Goal: Register for event/course

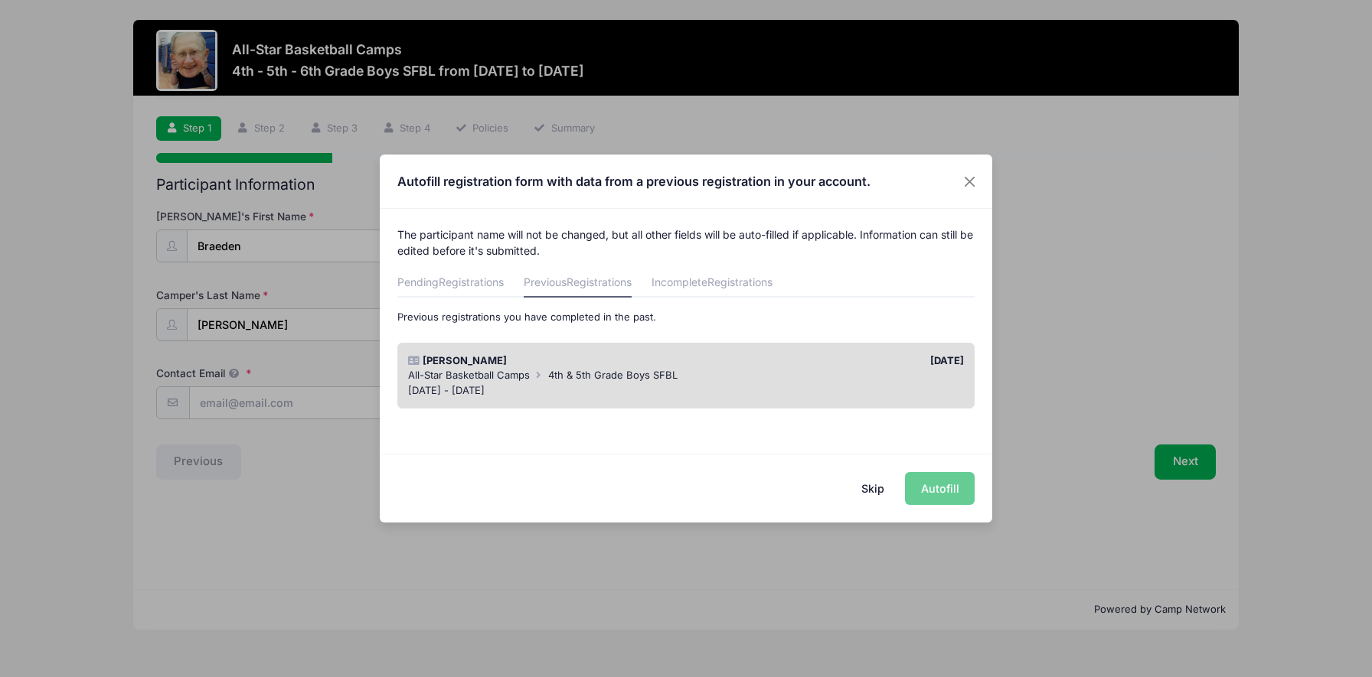
click at [632, 384] on div "[DATE] - [DATE]" at bounding box center [686, 390] width 556 height 15
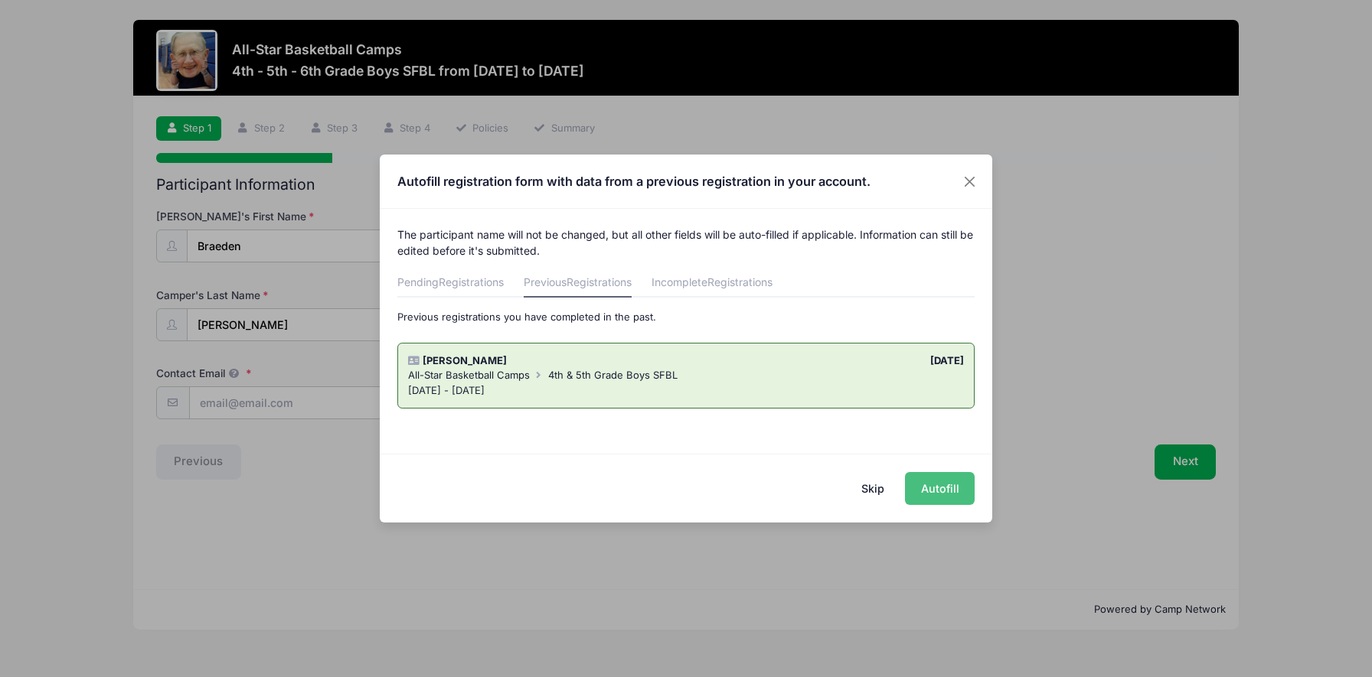
click at [935, 484] on button "Autofill" at bounding box center [940, 488] width 70 height 33
type input "[EMAIL_ADDRESS][DOMAIN_NAME]"
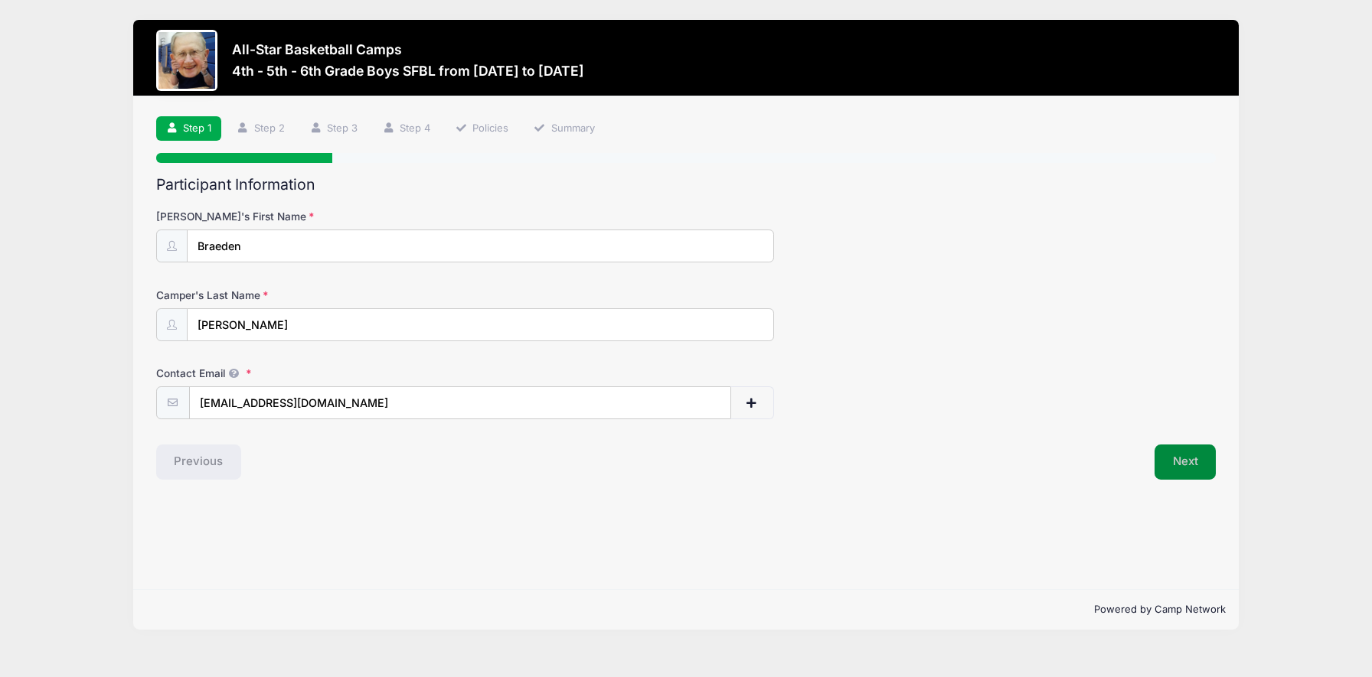
click at [1176, 469] on button "Next" at bounding box center [1185, 462] width 62 height 35
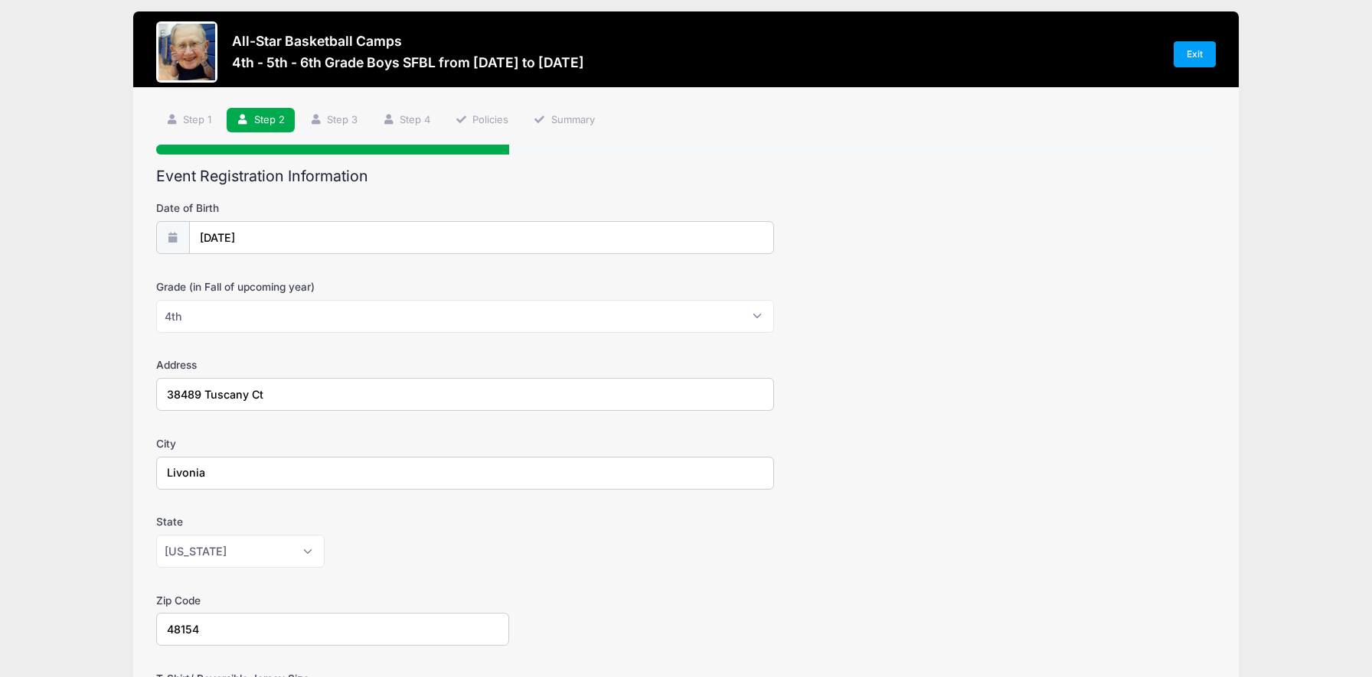
scroll to position [12, 0]
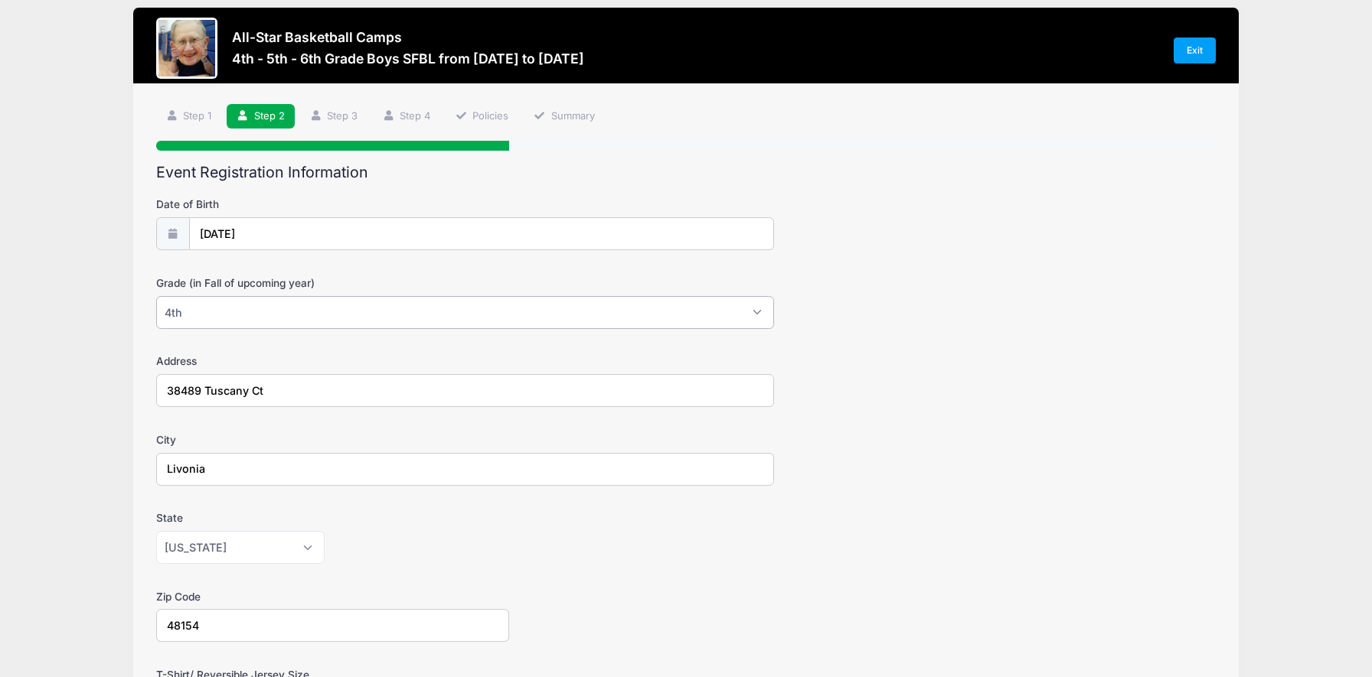
click at [191, 317] on select "Please Select 1st 2nd 3rd 4th 5th 6th 7th 8th 9th 10th 11th 12th" at bounding box center [465, 312] width 618 height 33
select select "5th"
click at [156, 296] on select "Please Select 1st 2nd 3rd 4th 5th 6th 7th 8th 9th 10th 11th 12th" at bounding box center [465, 312] width 618 height 33
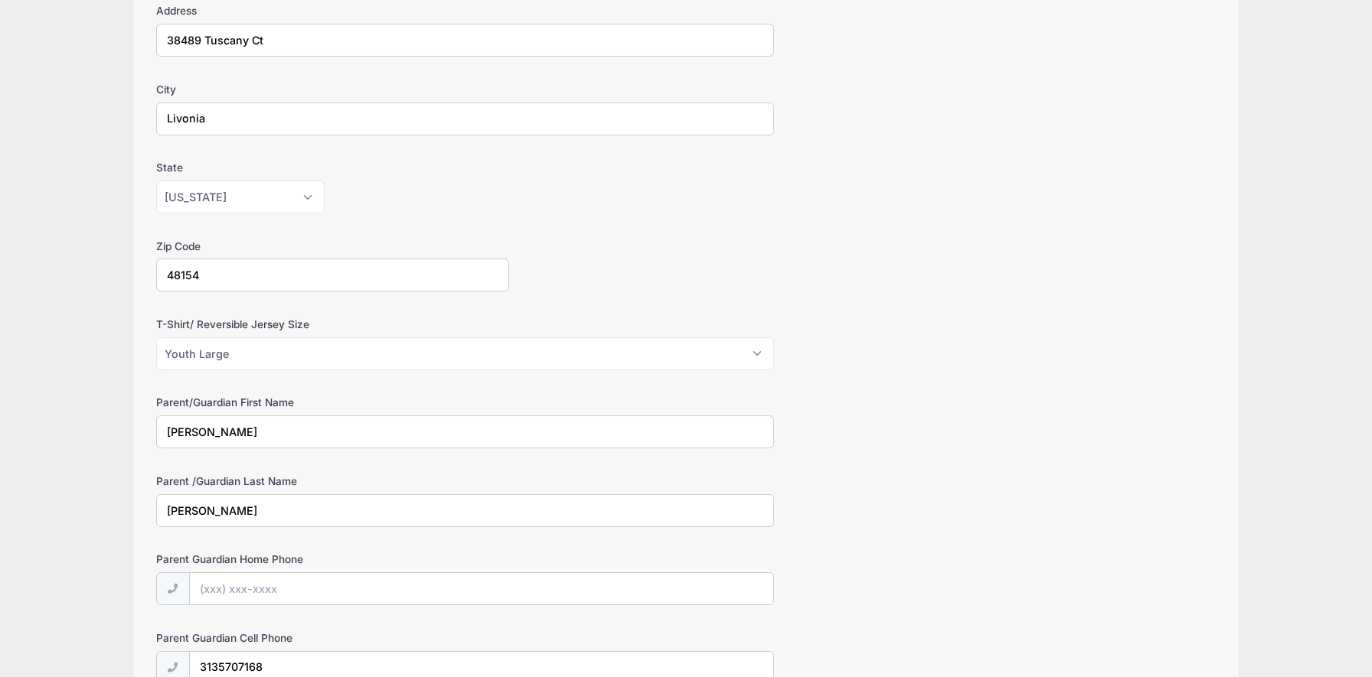
scroll to position [366, 0]
click at [271, 350] on select "Please Select Youth Large Youth XL Adult Small Adult Medium Adult Large Adult XL" at bounding box center [465, 350] width 618 height 33
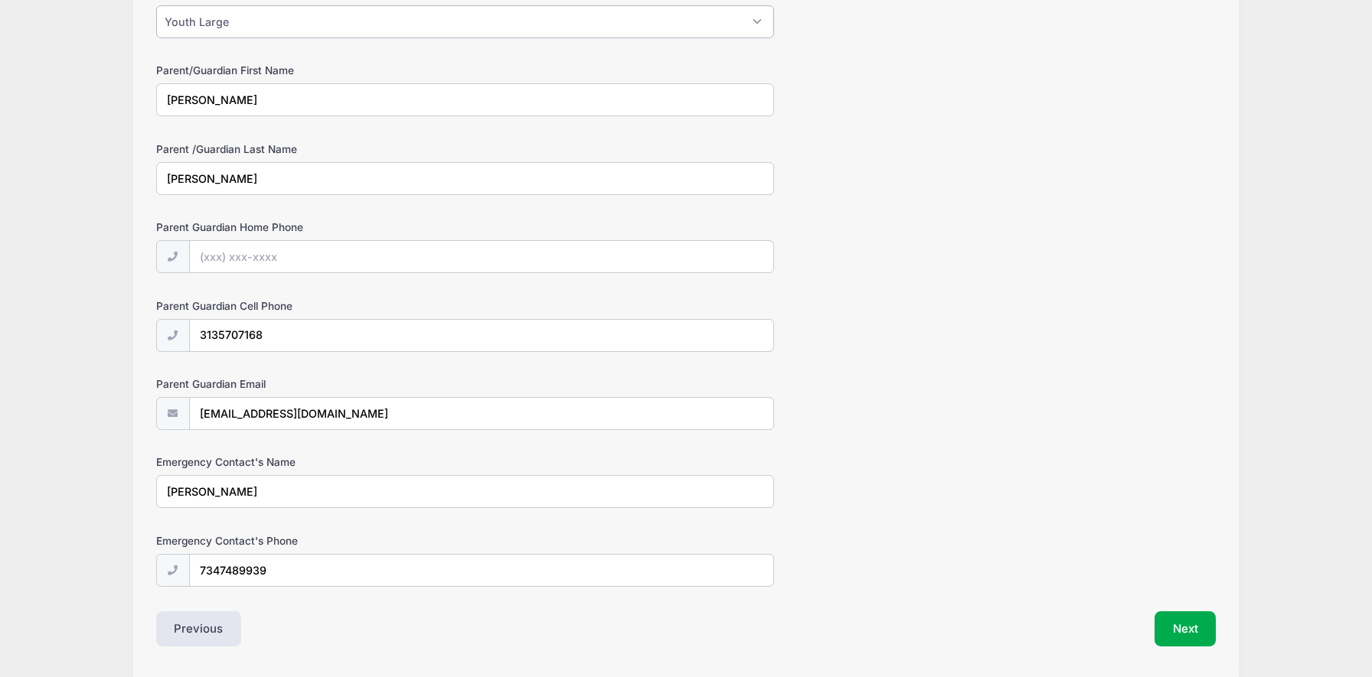
scroll to position [744, 0]
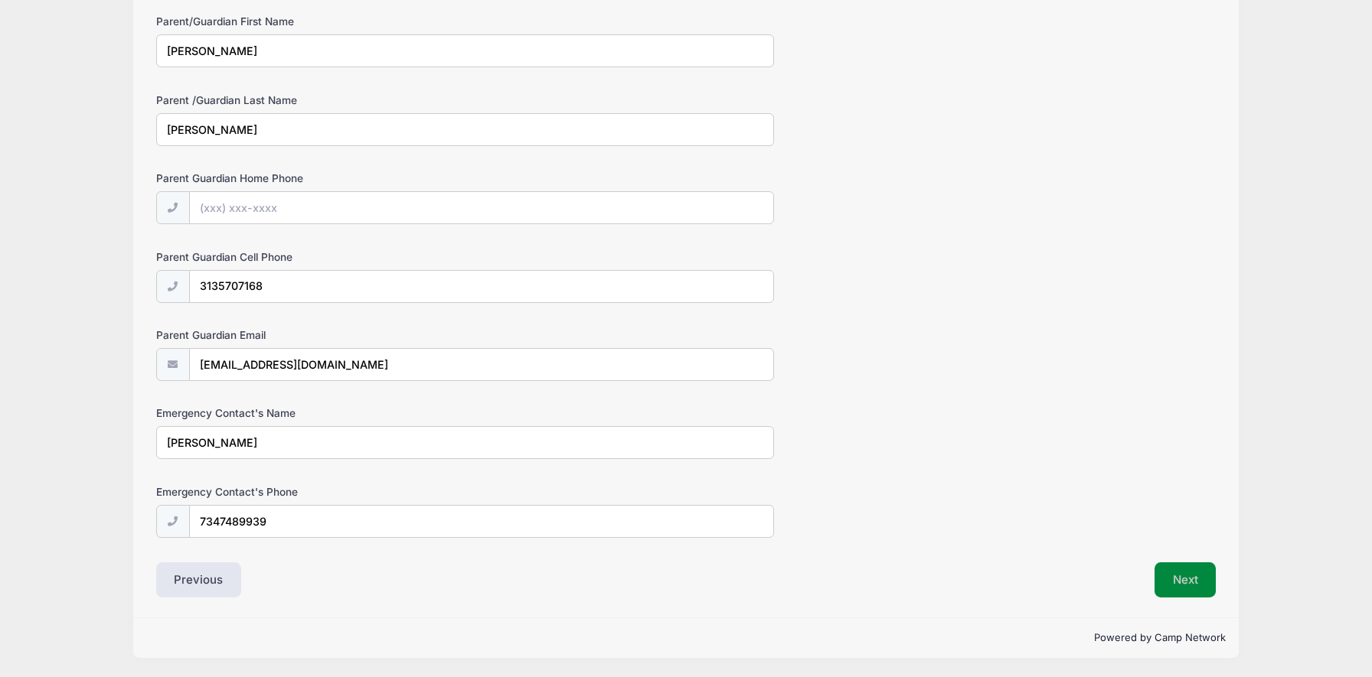
click at [1177, 579] on button "Next" at bounding box center [1185, 580] width 62 height 35
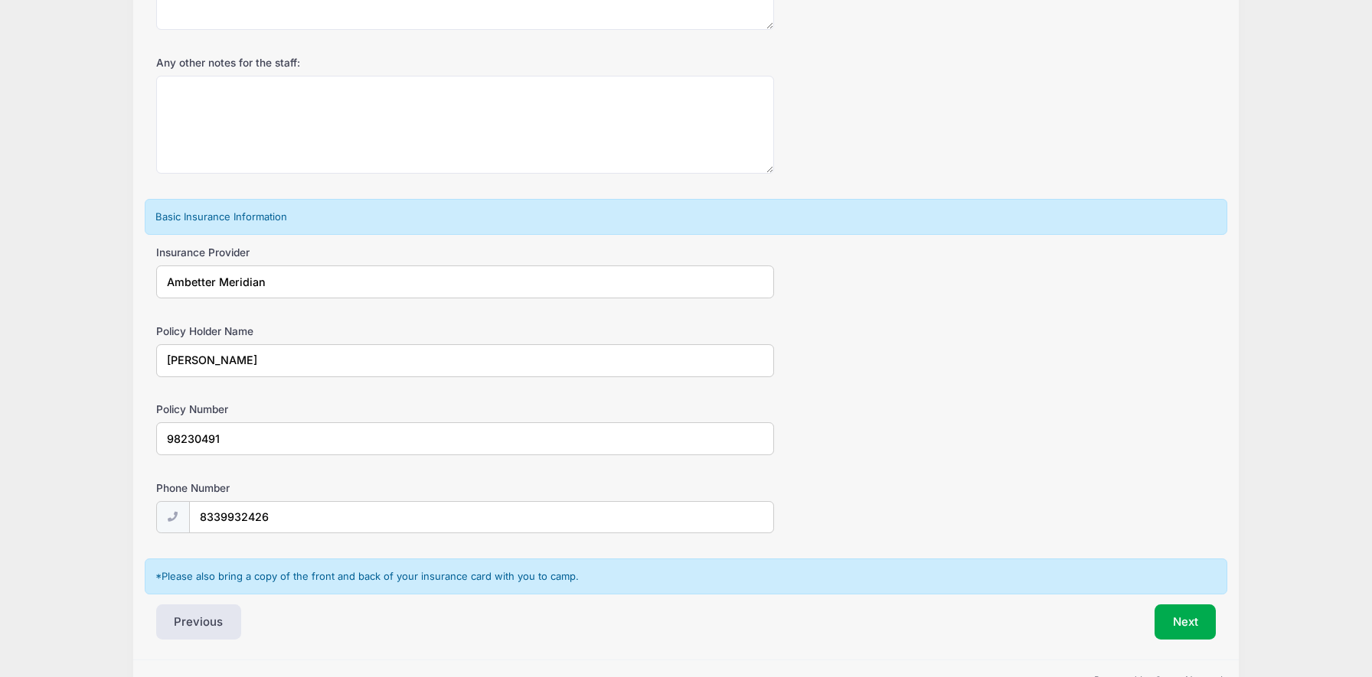
scroll to position [778, 0]
click at [338, 277] on input "Ambetter Meridian" at bounding box center [465, 281] width 618 height 33
type input "Blue Cross Blue Shield MyBlue"
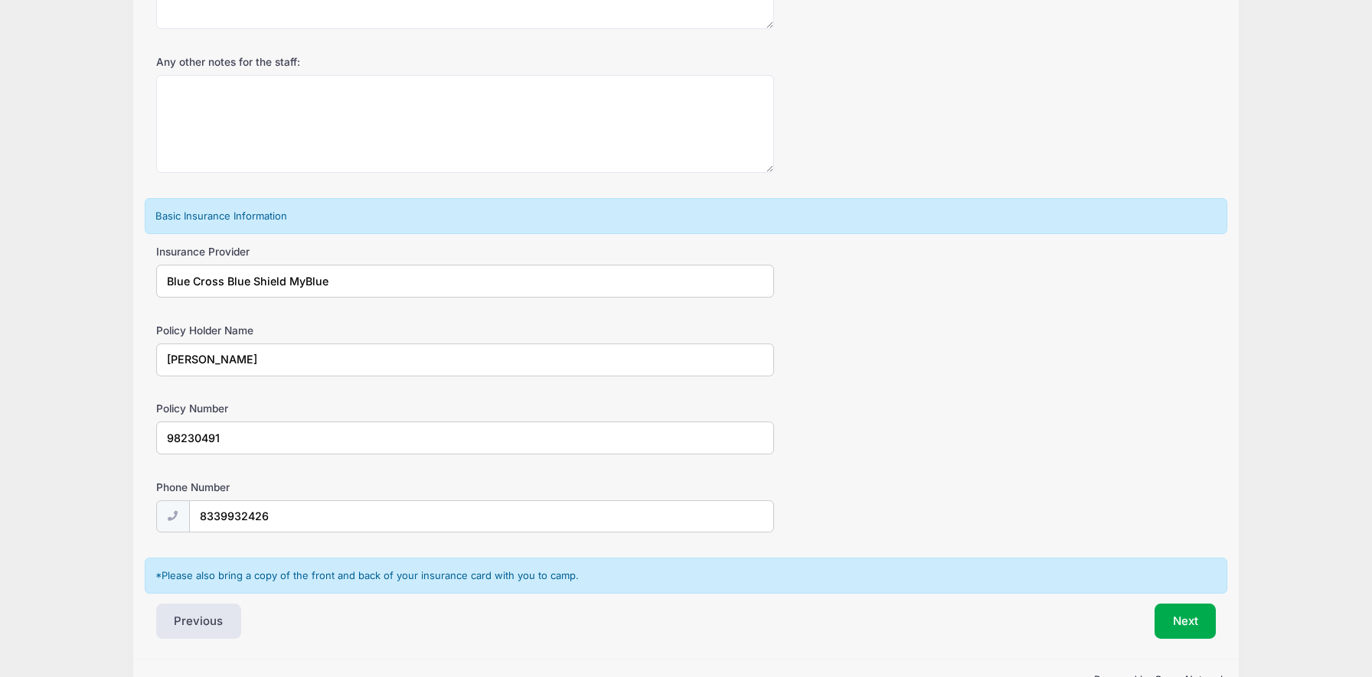
type input "Heather O Wilson"
click at [294, 452] on input "98230491" at bounding box center [465, 438] width 618 height 33
click at [294, 442] on input "98230491" at bounding box center [465, 438] width 618 height 33
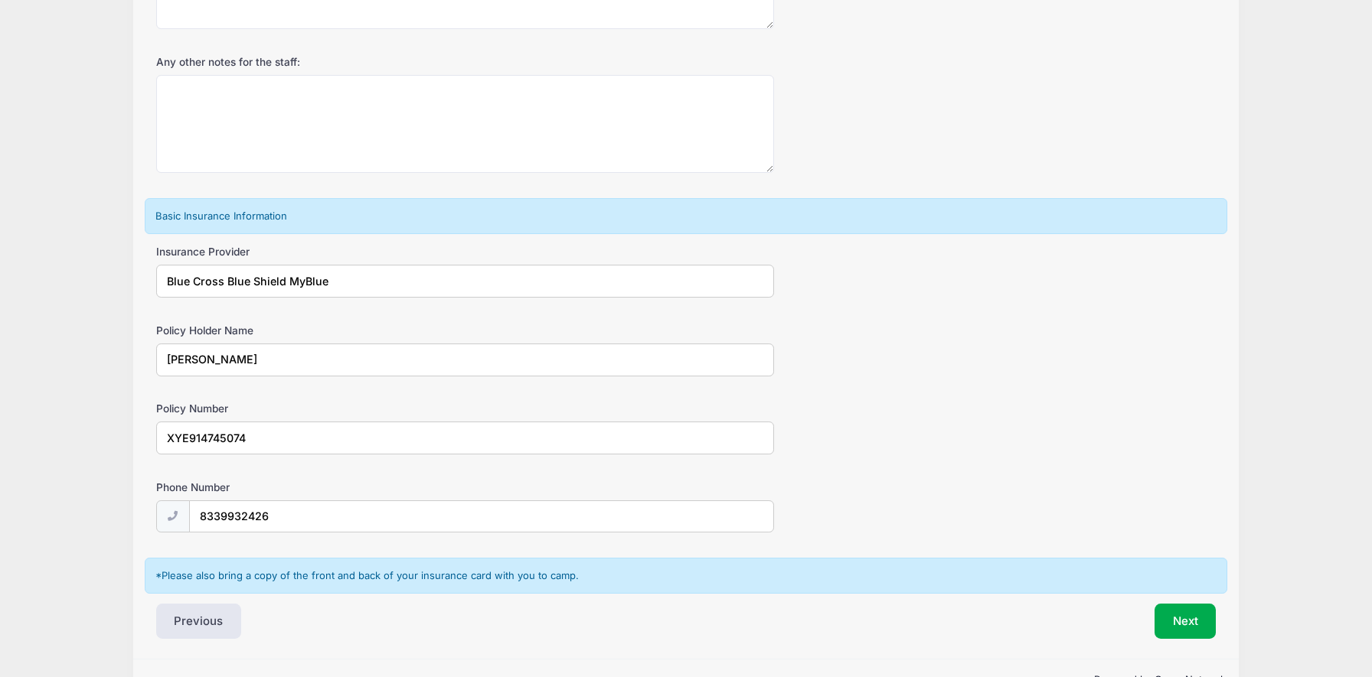
type input "XYE914745074"
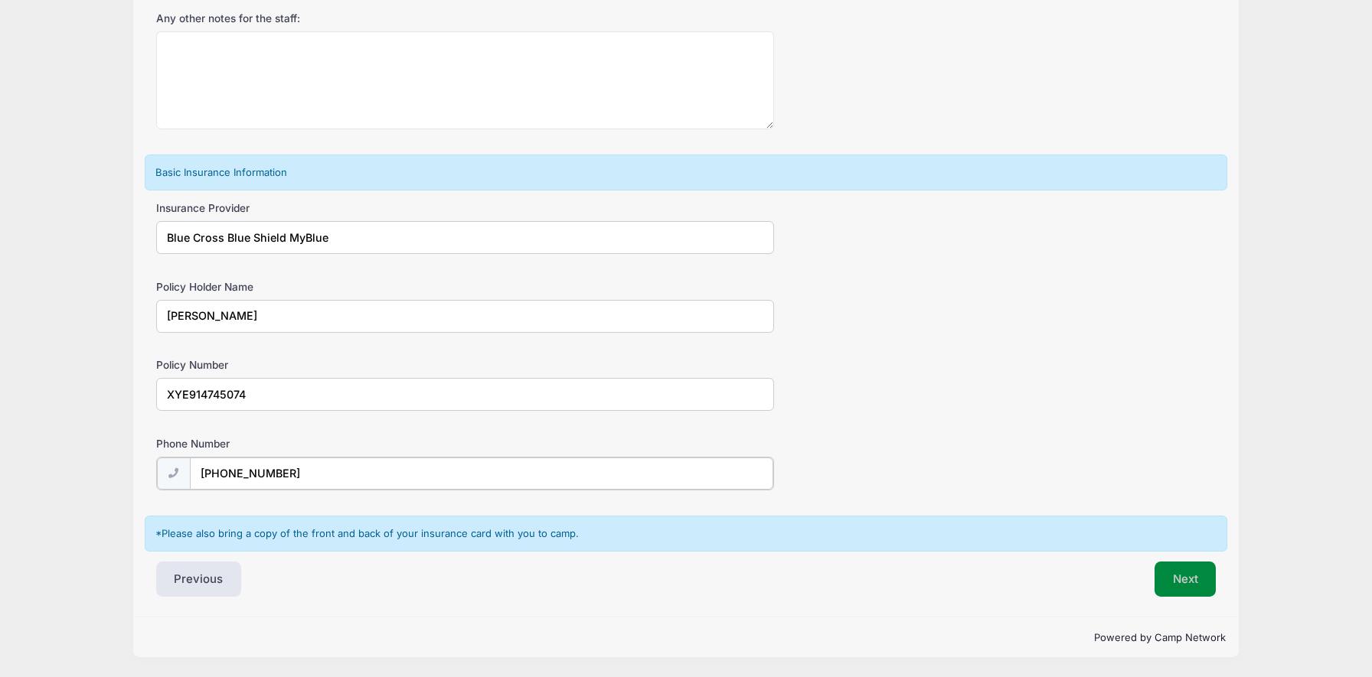
type input "(888) 288-2738"
click at [1194, 579] on button "Next" at bounding box center [1185, 579] width 62 height 35
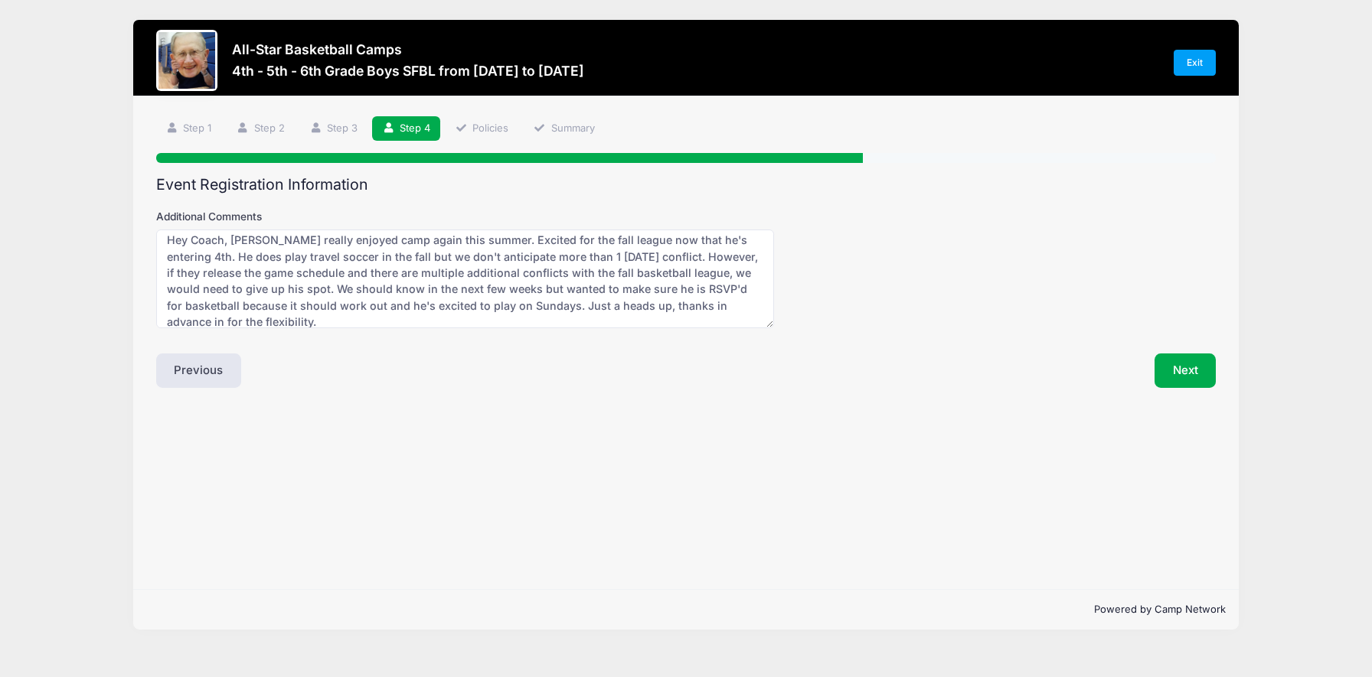
scroll to position [16, 0]
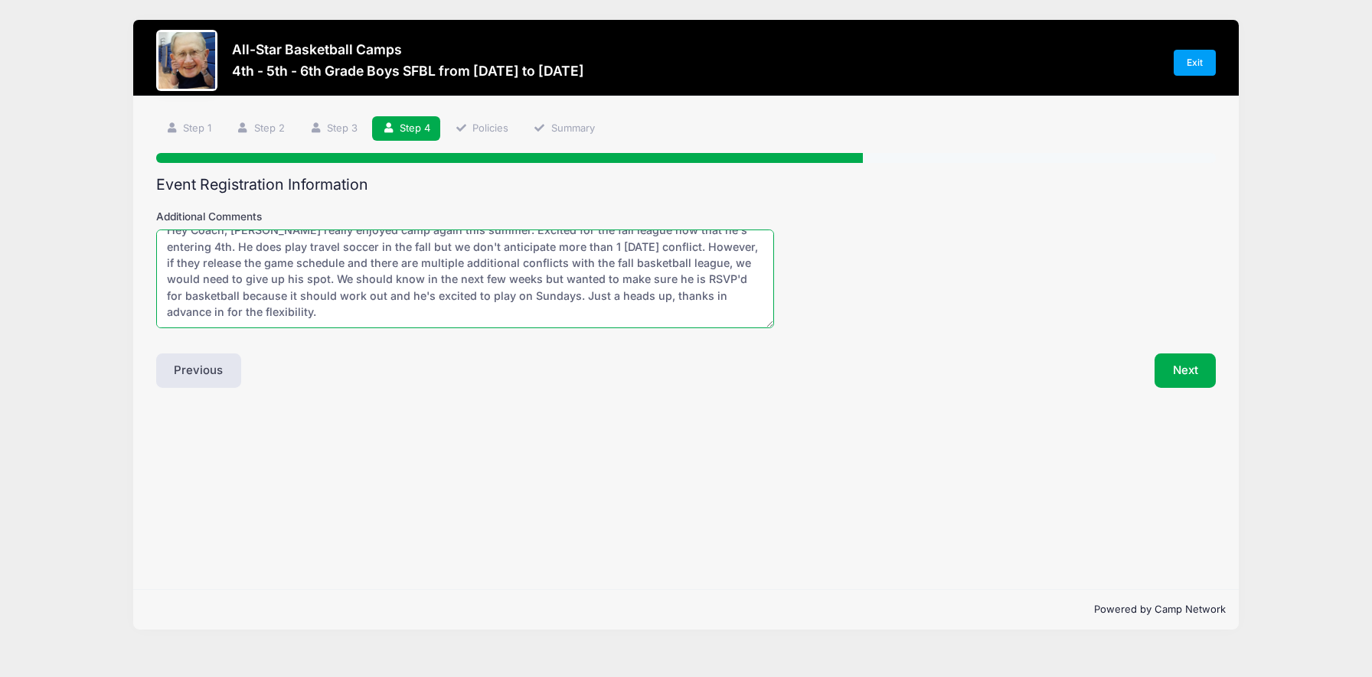
click at [516, 263] on textarea "Hey Coach, Braeden really enjoyed camp again this summer. Excited for the fall …" at bounding box center [465, 279] width 618 height 99
click at [514, 266] on textarea "Hey Coach, Braeden really enjoyed camp again this summer. Excited for the fall …" at bounding box center [465, 279] width 618 height 99
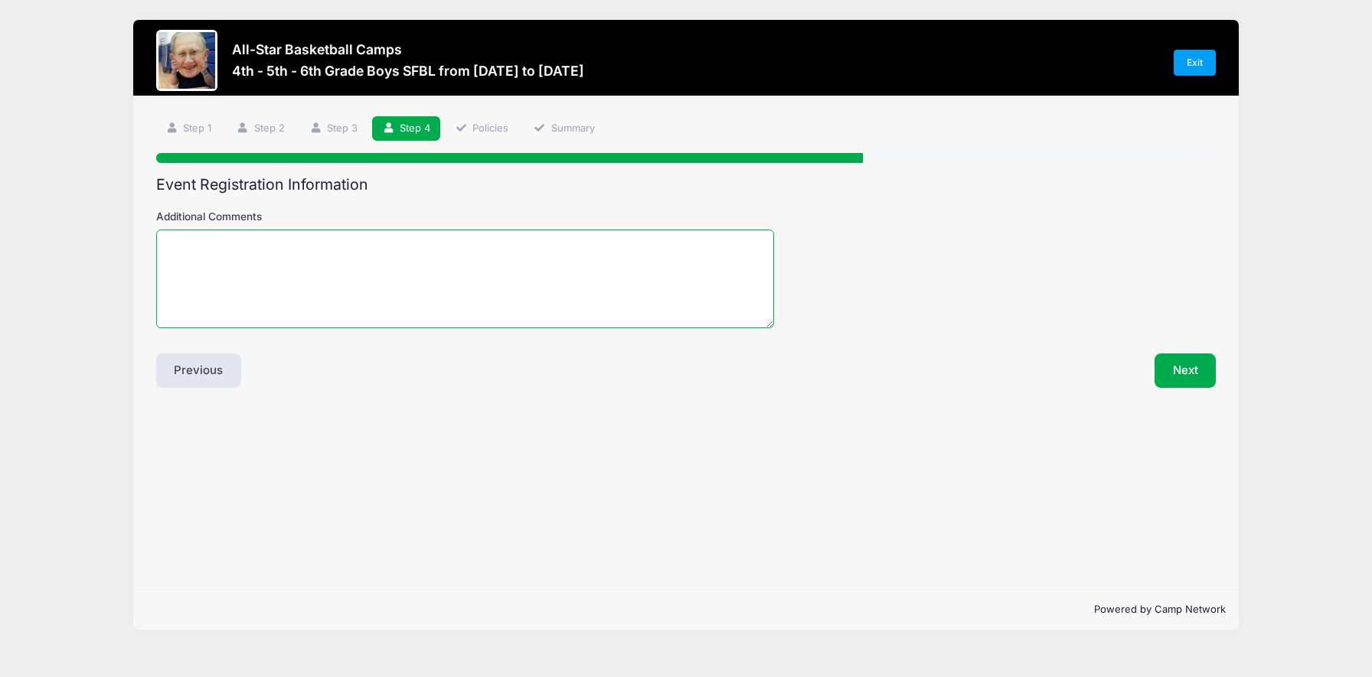
scroll to position [0, 0]
click at [387, 188] on h2 "Event Registration Information" at bounding box center [686, 185] width 1060 height 18
click at [363, 263] on textarea "Additional Comments" at bounding box center [465, 279] width 618 height 99
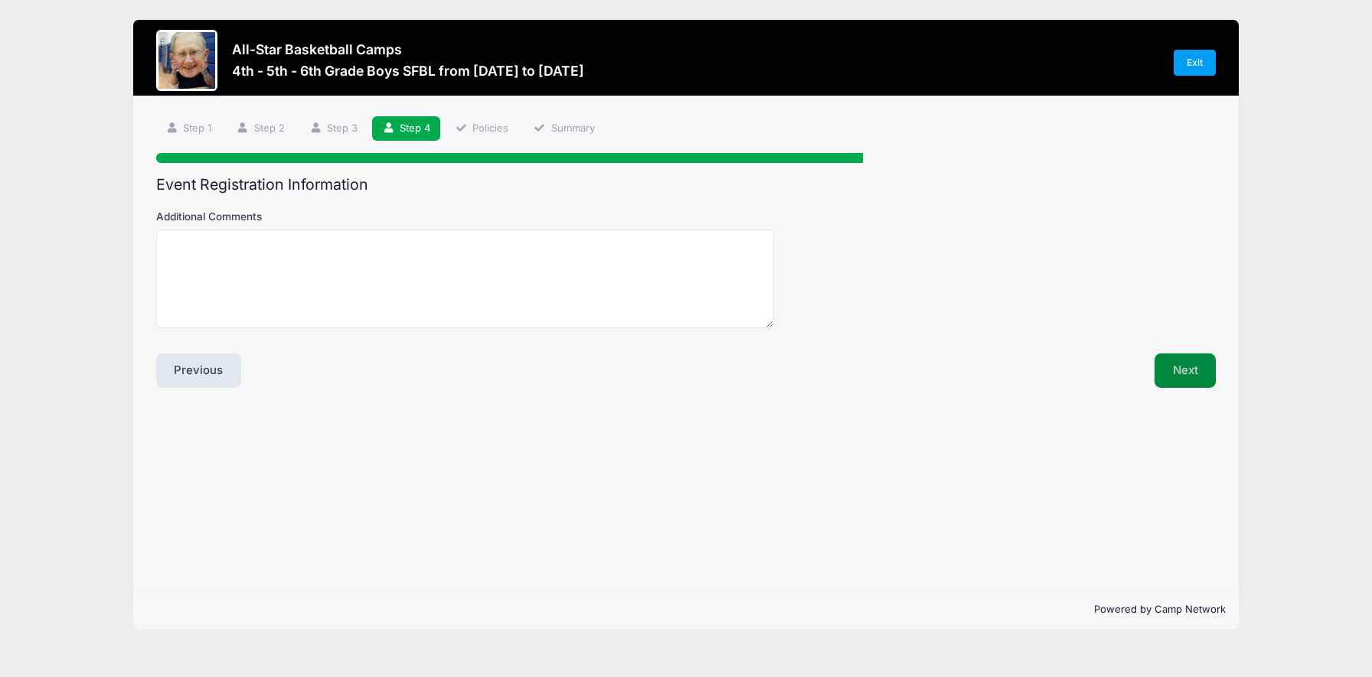
click at [1183, 377] on button "Next" at bounding box center [1185, 371] width 62 height 35
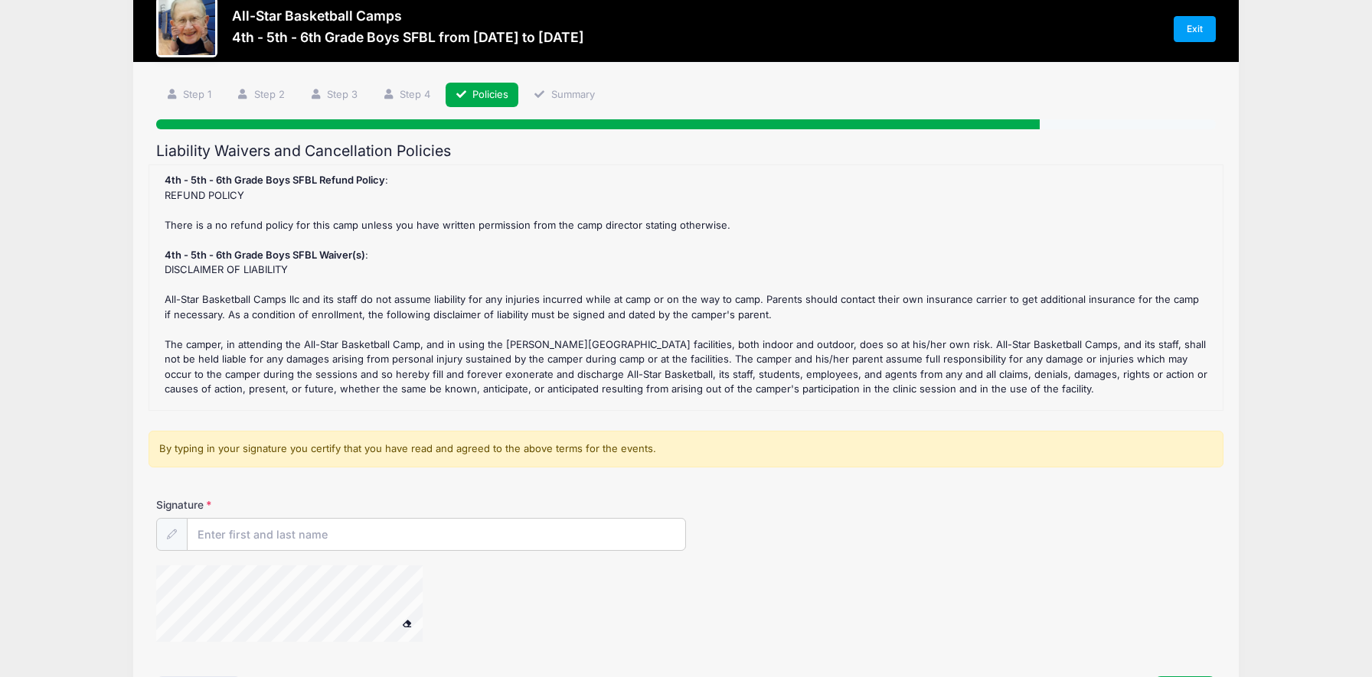
click at [232, 515] on div "Signature" at bounding box center [686, 525] width 1060 height 54
click at [232, 524] on input "Signature" at bounding box center [437, 535] width 498 height 33
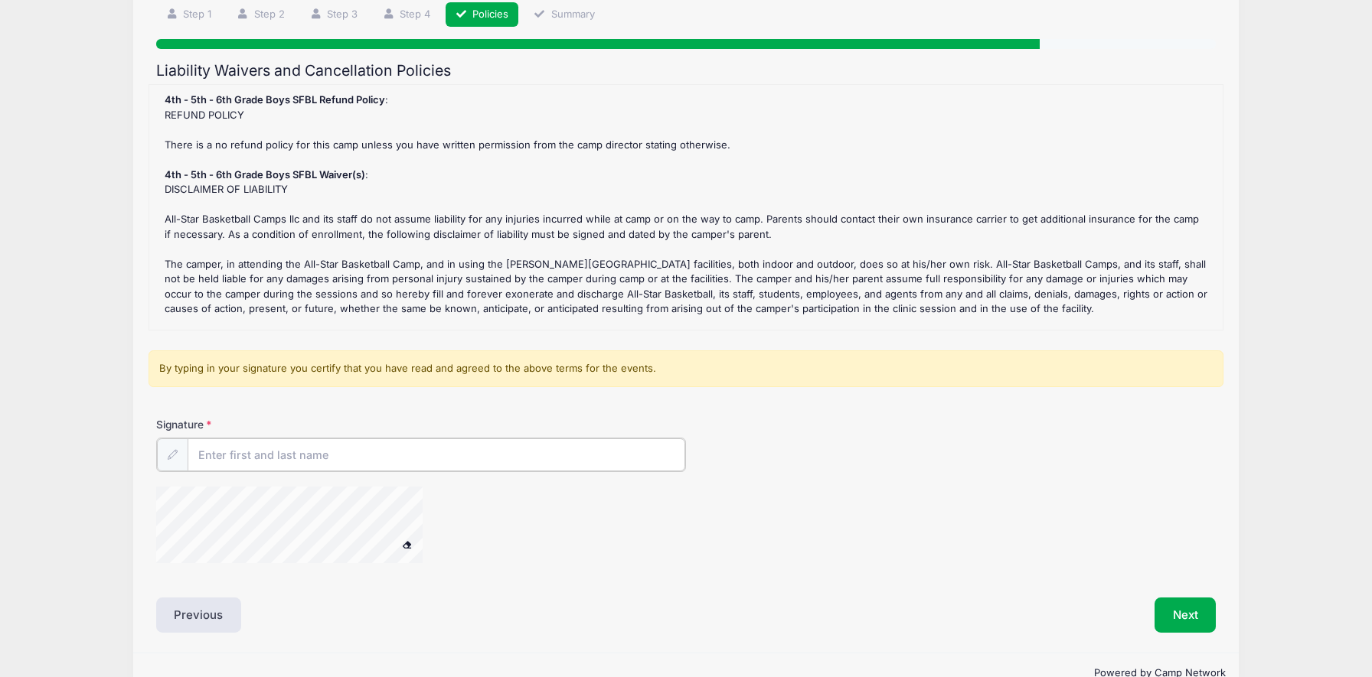
scroll to position [148, 0]
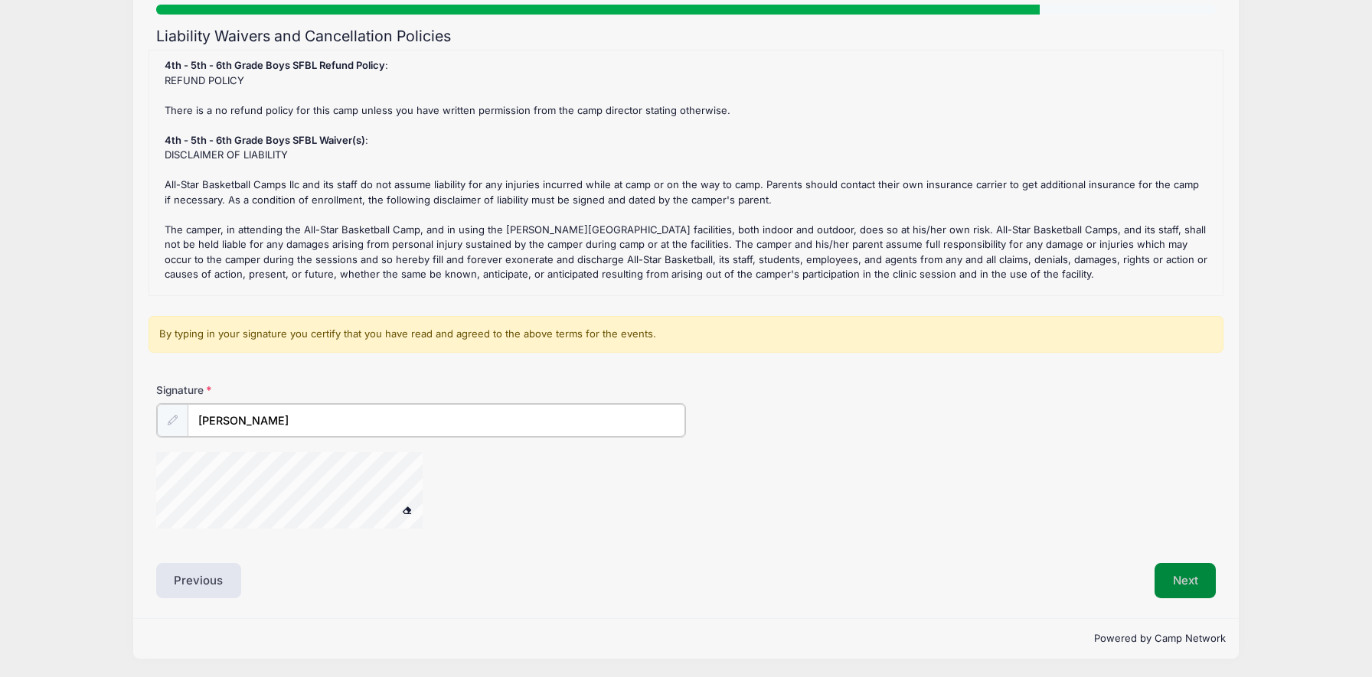
type input "Bradley Wilson"
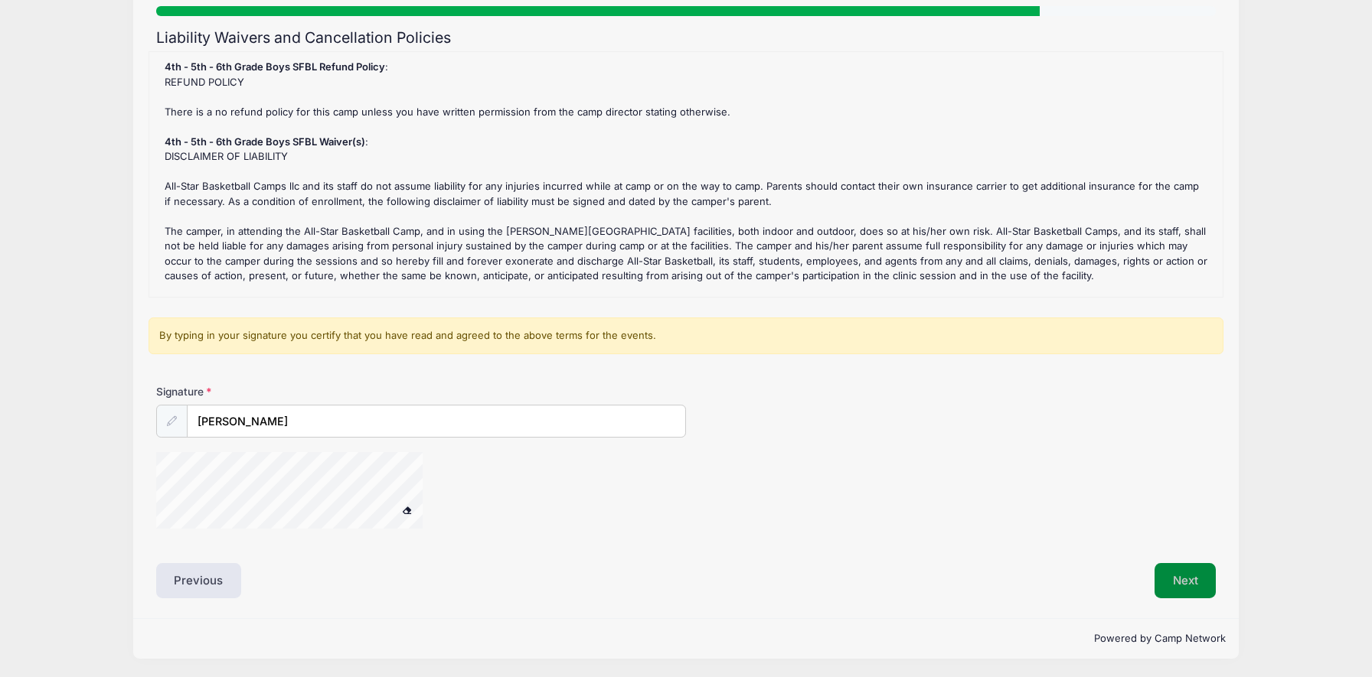
click at [1179, 586] on button "Next" at bounding box center [1185, 580] width 62 height 35
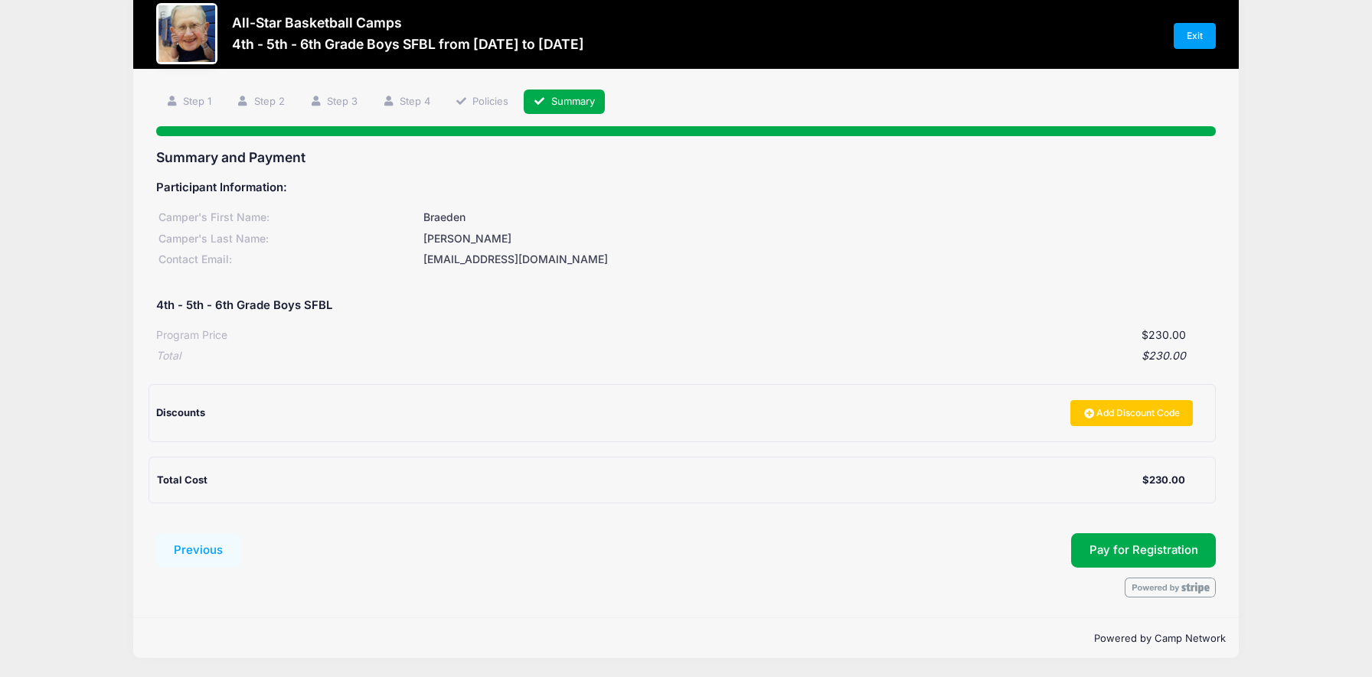
scroll to position [28, 0]
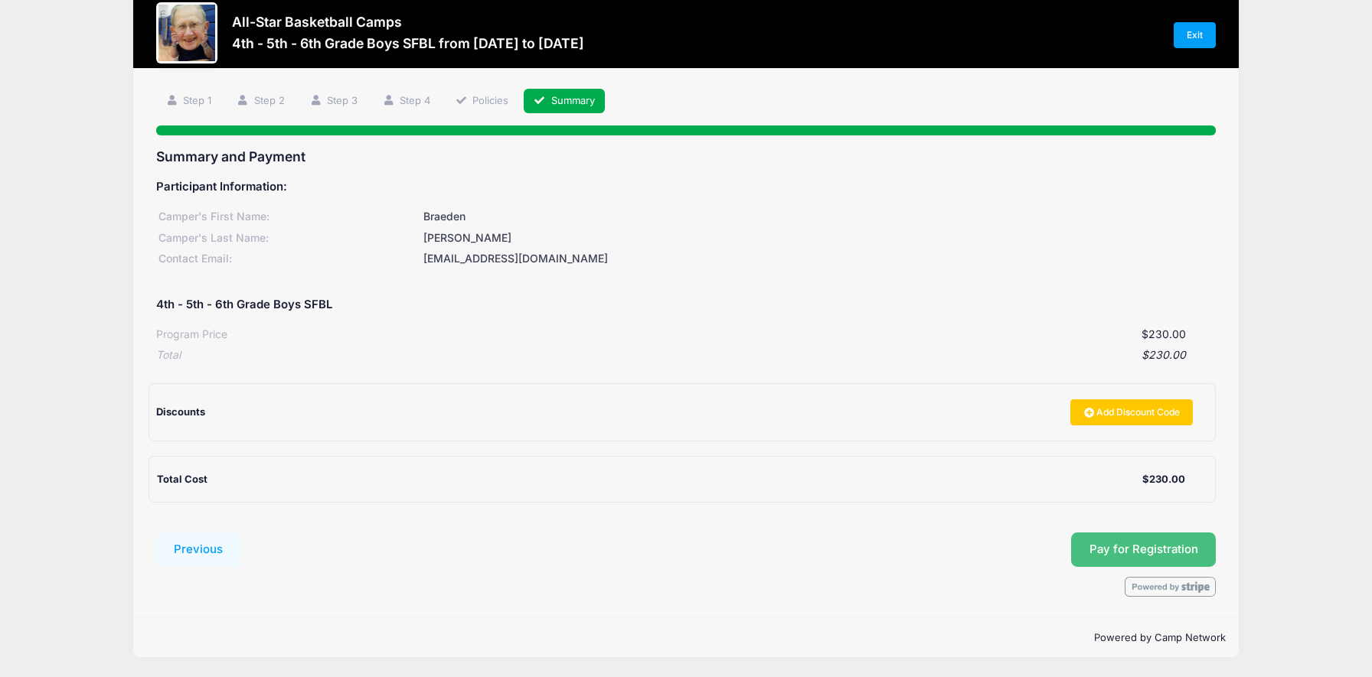
click at [1176, 556] on button "Pay for Registration" at bounding box center [1143, 550] width 145 height 35
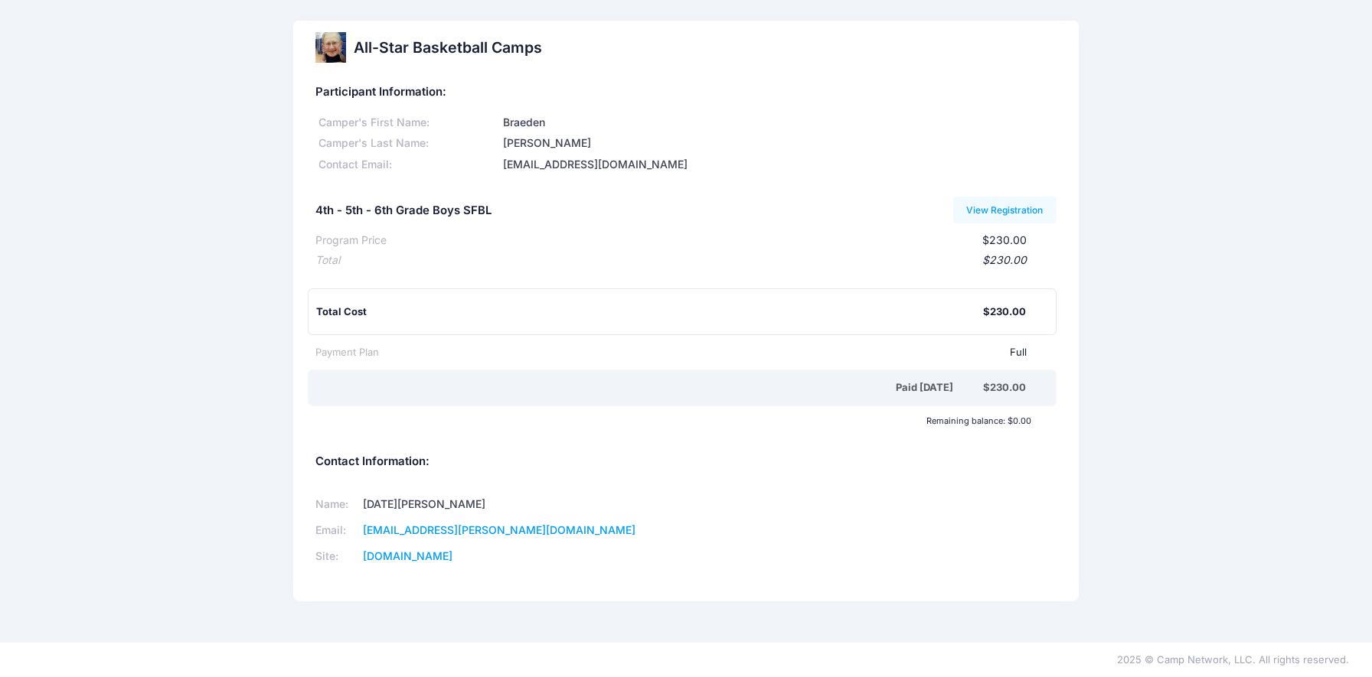
click at [358, 100] on div "Participant Information: Camper's First Name: Braeden Camper's Last Name: Wilso…" at bounding box center [685, 123] width 740 height 98
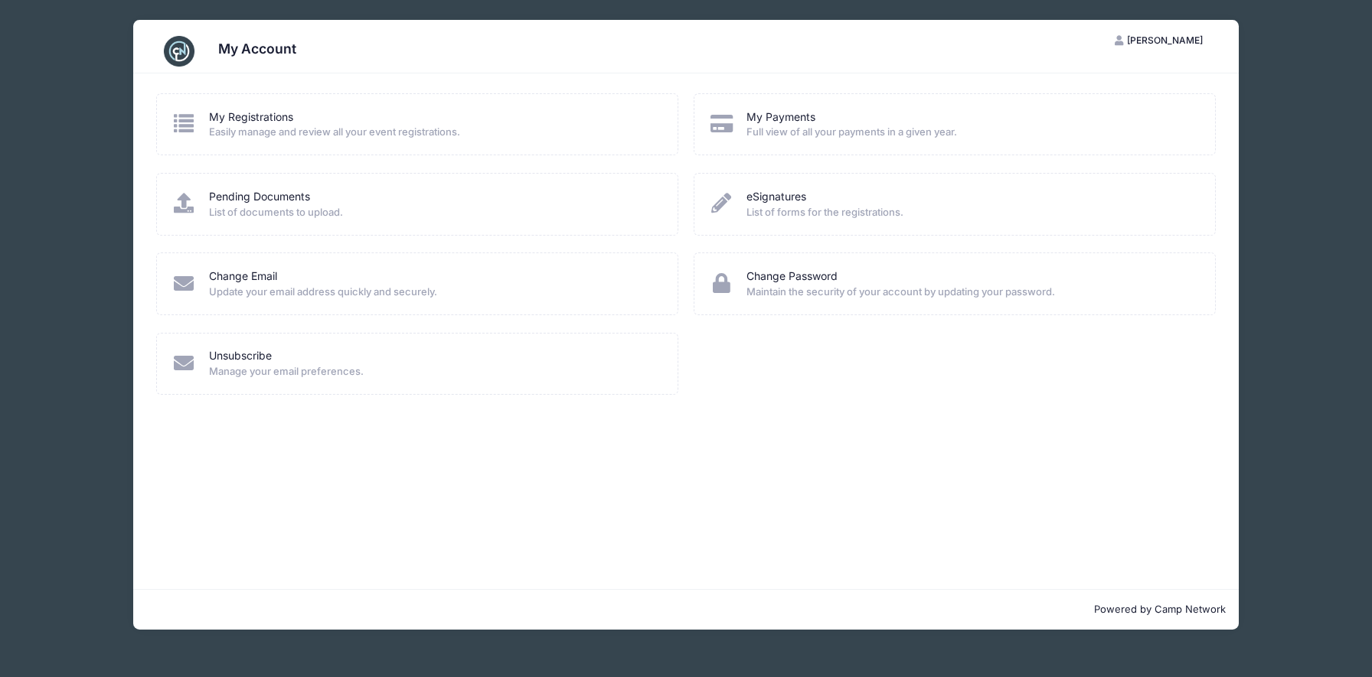
click at [449, 131] on span "Easily manage and review all your event registrations." at bounding box center [433, 132] width 449 height 15
click at [243, 119] on link "My Registrations" at bounding box center [251, 117] width 84 height 16
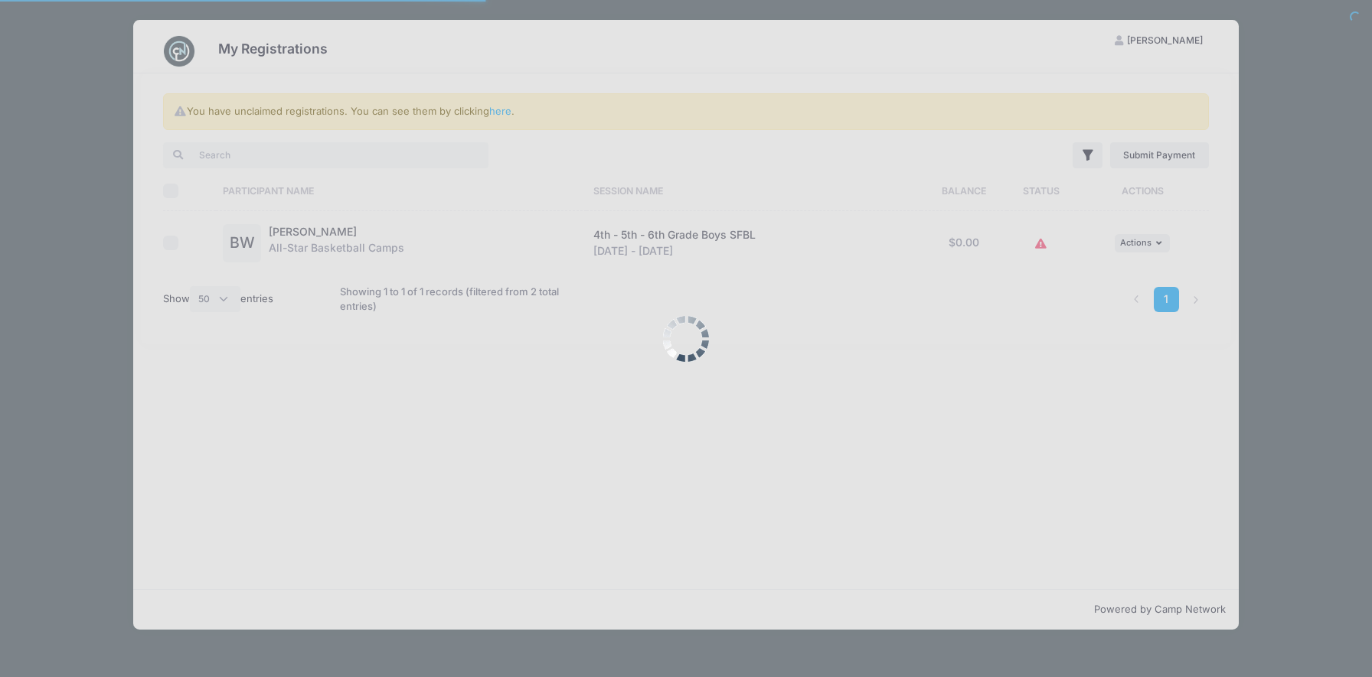
select select "50"
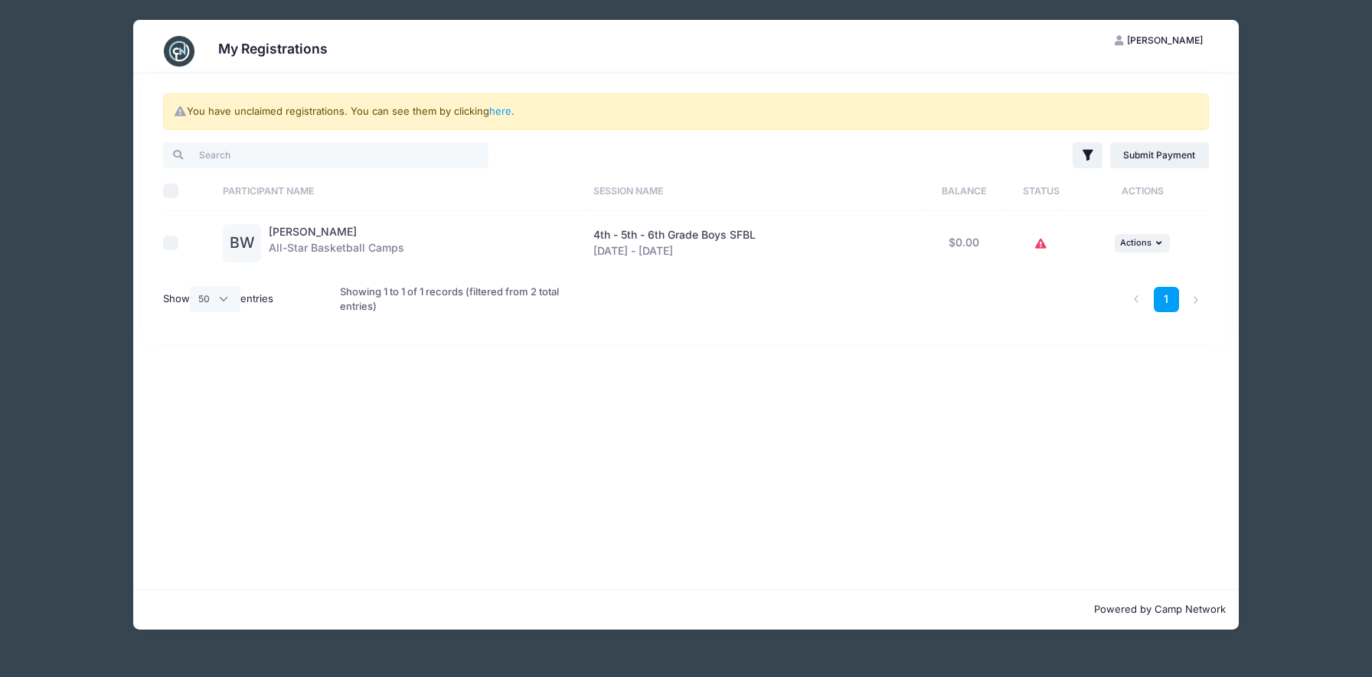
click at [1045, 244] on icon at bounding box center [1041, 244] width 12 height 0
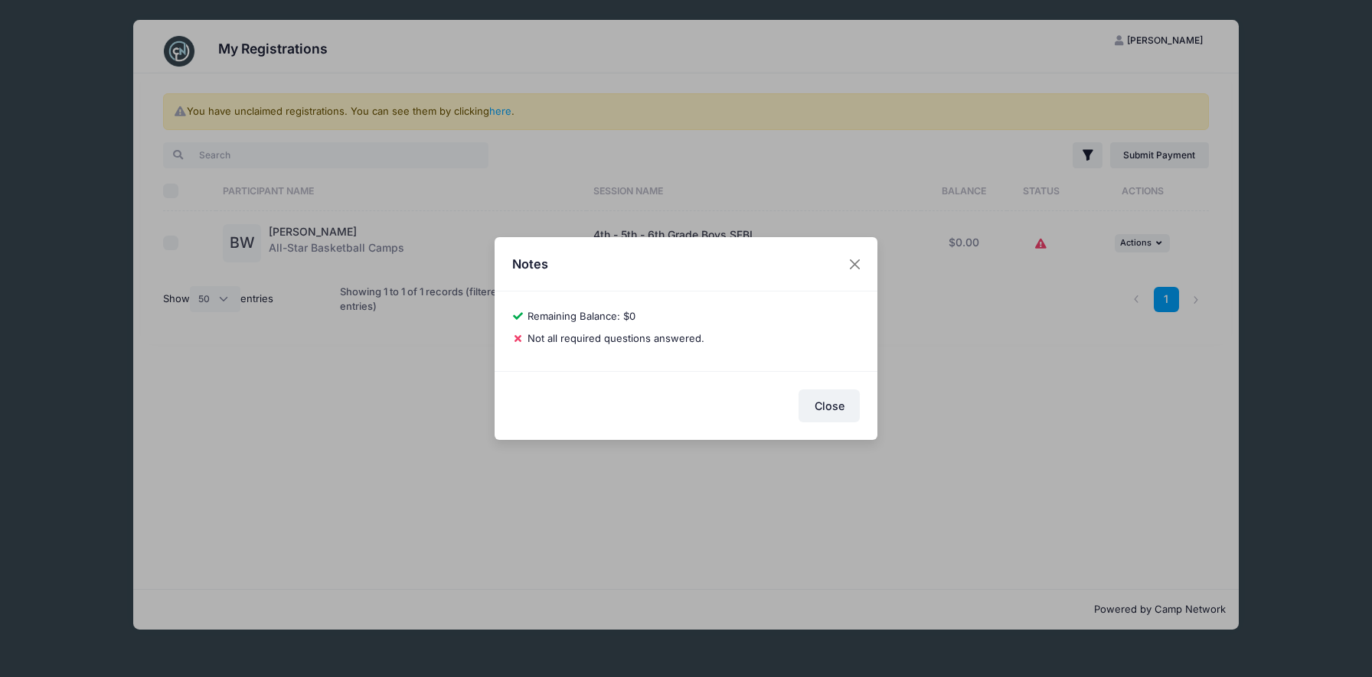
click at [671, 339] on span "Not all required questions answered." at bounding box center [615, 338] width 177 height 12
click at [839, 409] on button "Close" at bounding box center [828, 406] width 61 height 33
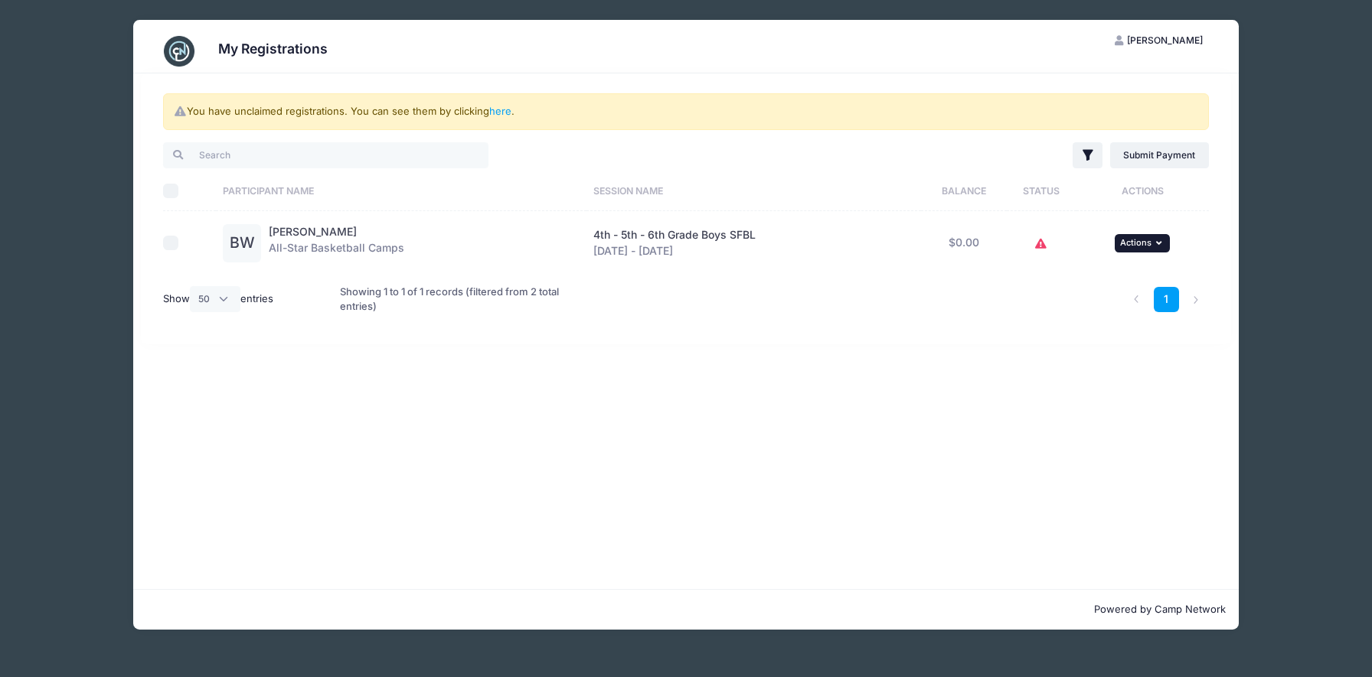
click at [1166, 243] on button "... Actions" at bounding box center [1141, 243] width 55 height 18
click at [1138, 272] on link "View Registration" at bounding box center [1093, 277] width 139 height 29
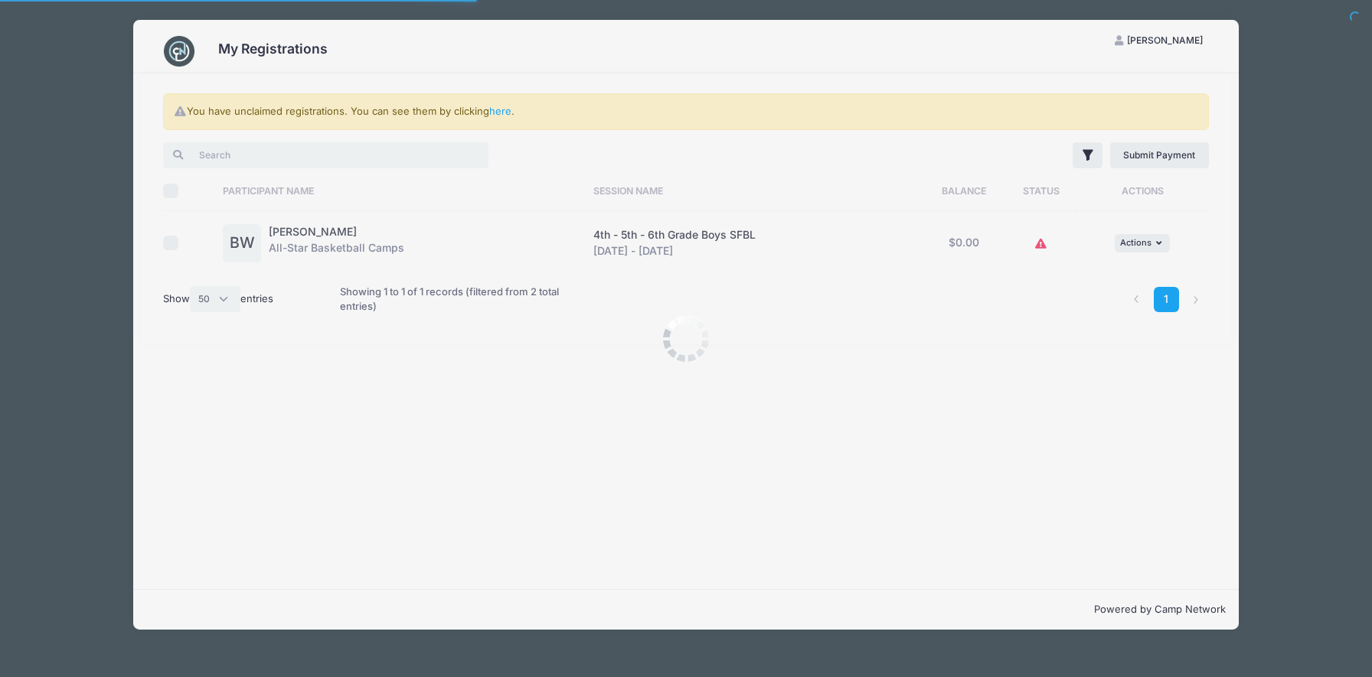
select select "50"
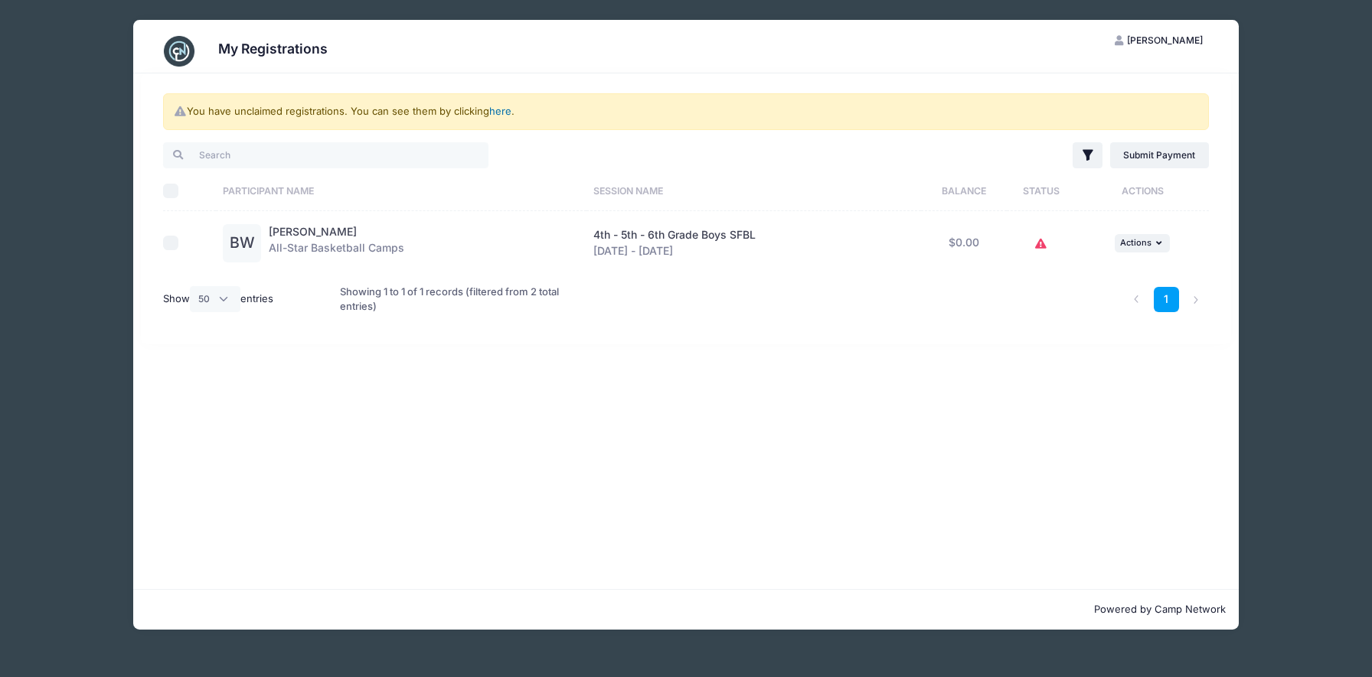
click at [508, 109] on link "here" at bounding box center [500, 111] width 22 height 12
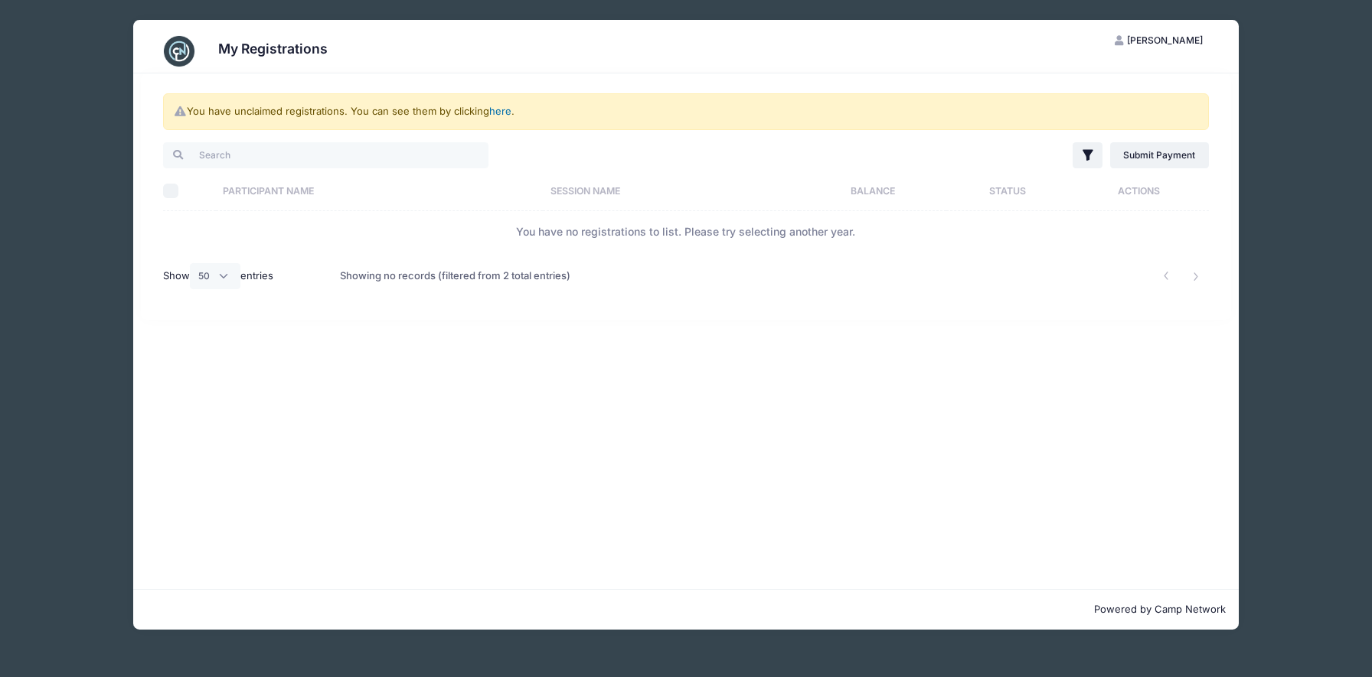
click at [506, 110] on link "here" at bounding box center [500, 111] width 22 height 12
click at [503, 113] on link "here" at bounding box center [500, 111] width 22 height 12
click at [504, 117] on link "here" at bounding box center [500, 111] width 22 height 12
click at [336, 217] on td "You have no registrations to list. Please try selecting another year." at bounding box center [685, 231] width 1045 height 41
